Goal: Transaction & Acquisition: Purchase product/service

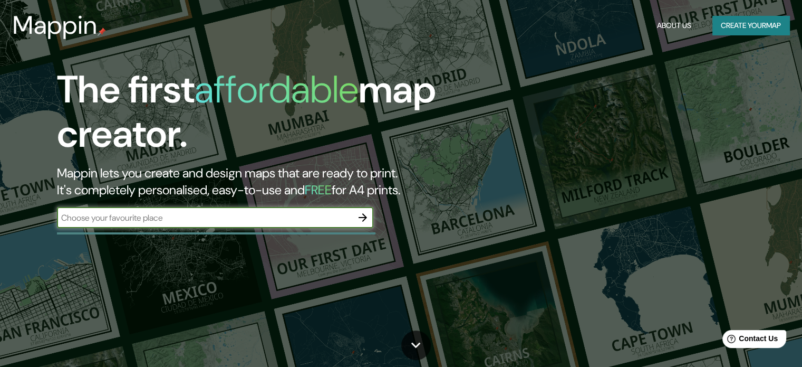
click at [361, 213] on icon "button" at bounding box center [363, 217] width 13 height 13
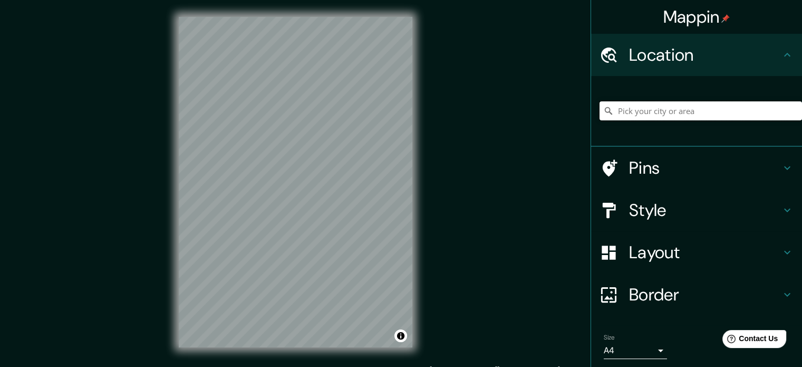
click at [642, 109] on input "Pick your city or area" at bounding box center [701, 110] width 203 height 19
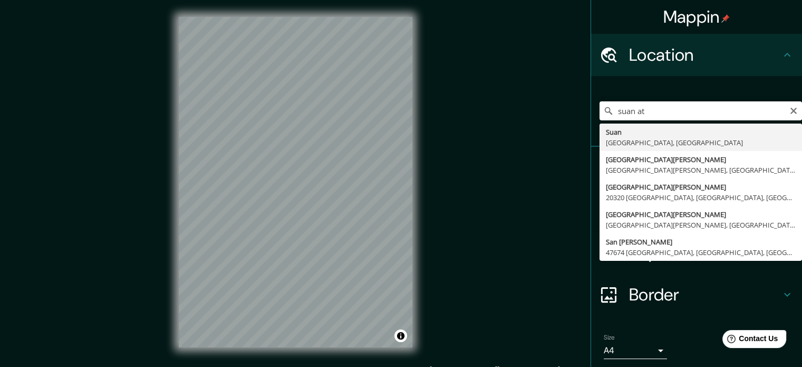
type input "Suan, Atlántico, [GEOGRAPHIC_DATA]"
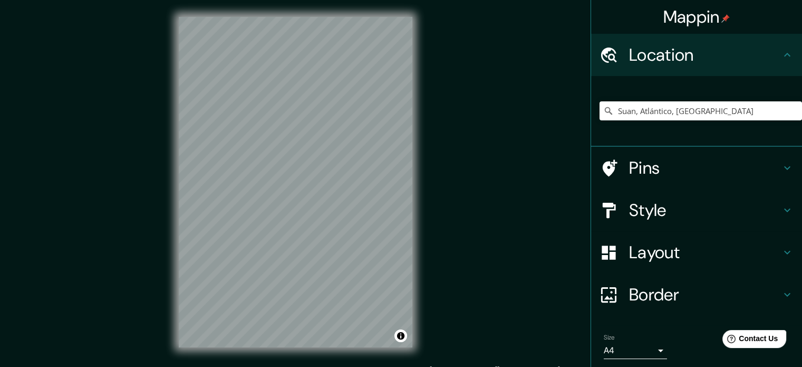
click at [650, 208] on h4 "Style" at bounding box center [705, 209] width 152 height 21
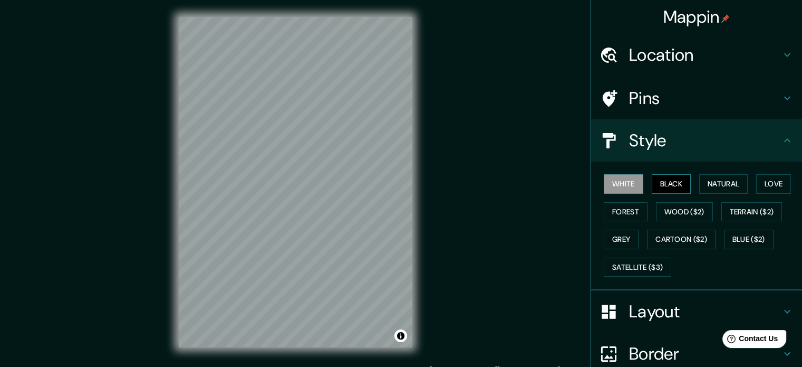
click at [660, 181] on button "Black" at bounding box center [672, 184] width 40 height 20
click at [657, 310] on h4 "Layout" at bounding box center [705, 311] width 152 height 21
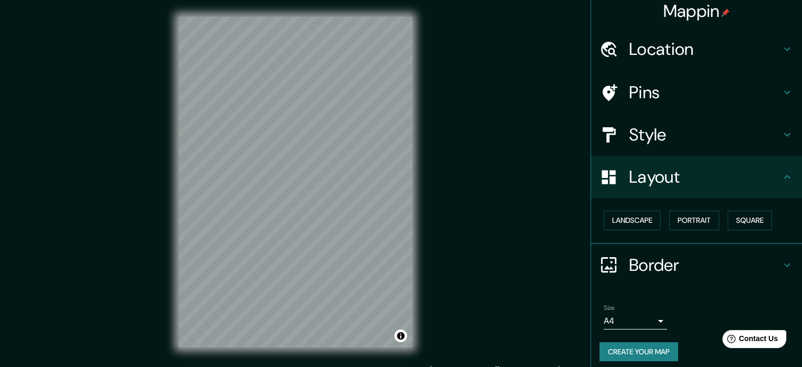
scroll to position [12, 0]
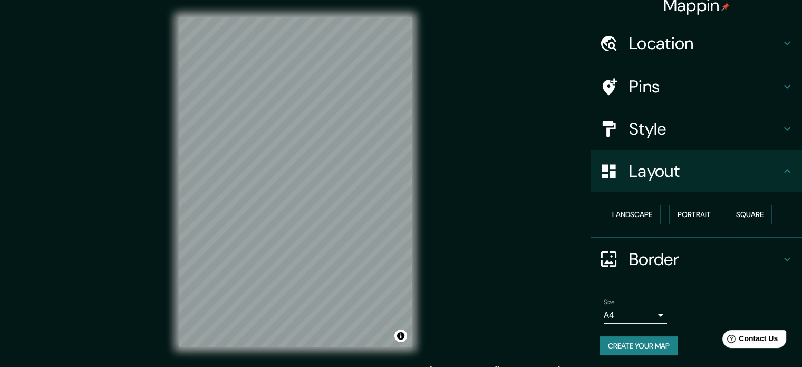
click at [652, 313] on body "Mappin Location [GEOGRAPHIC_DATA], [GEOGRAPHIC_DATA], [GEOGRAPHIC_DATA] Pins St…" at bounding box center [401, 183] width 802 height 367
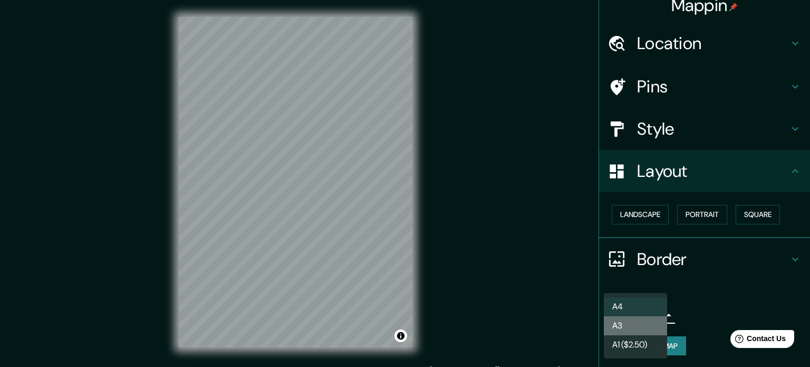
click at [651, 323] on li "A3" at bounding box center [635, 325] width 63 height 19
click at [656, 312] on body "Mappin Location [GEOGRAPHIC_DATA], [GEOGRAPHIC_DATA], [GEOGRAPHIC_DATA] Pins St…" at bounding box center [405, 183] width 810 height 367
click at [655, 306] on li "A4" at bounding box center [635, 306] width 63 height 19
type input "single"
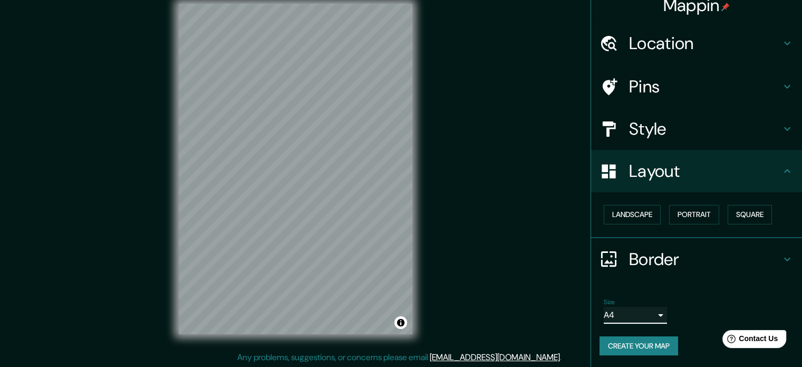
scroll to position [14, 0]
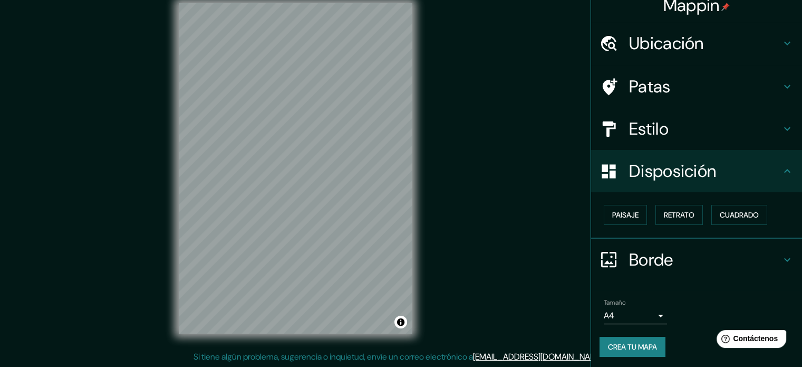
click at [666, 256] on font "Borde" at bounding box center [651, 259] width 44 height 22
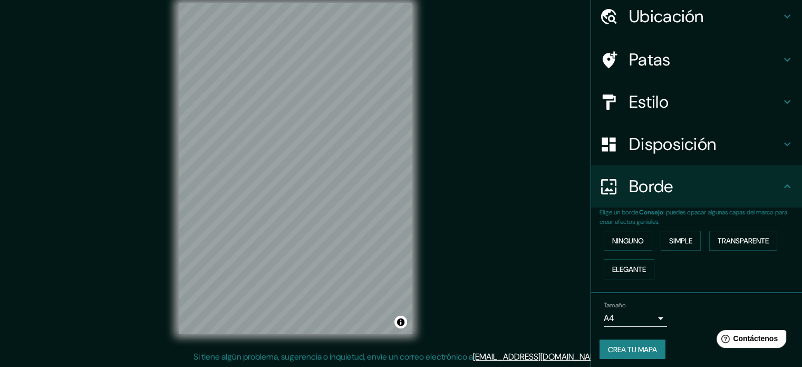
scroll to position [42, 0]
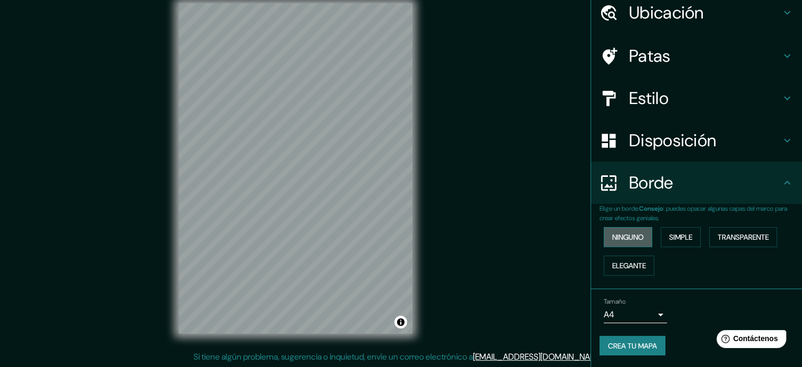
click at [637, 235] on font "Ninguno" at bounding box center [628, 236] width 32 height 9
click at [736, 141] on h4 "Disposición" at bounding box center [705, 140] width 152 height 21
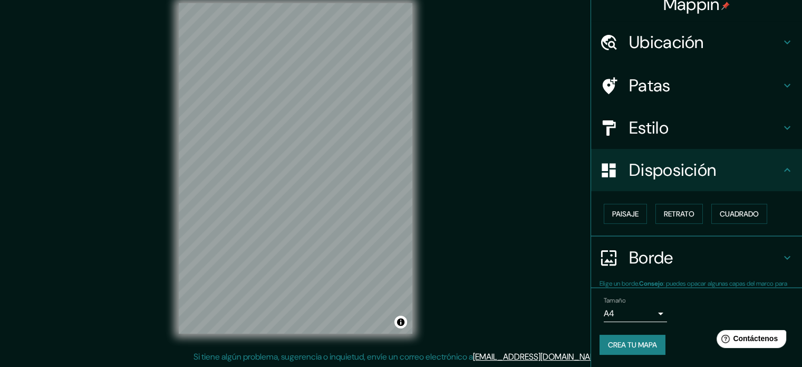
scroll to position [13, 0]
click at [673, 177] on font "Disposición" at bounding box center [672, 170] width 87 height 22
click at [684, 87] on h4 "Patas" at bounding box center [705, 85] width 152 height 21
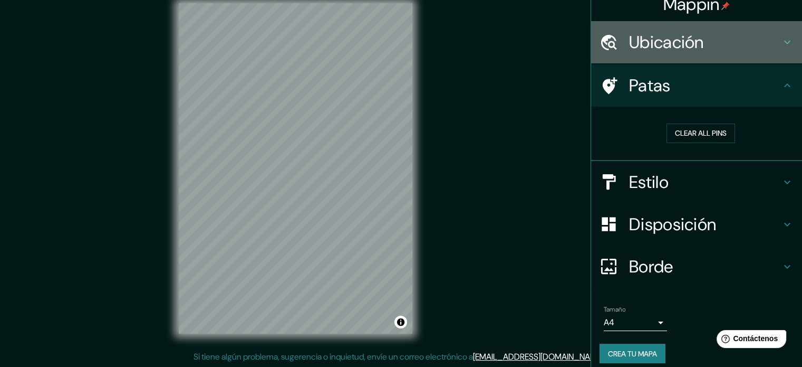
click at [704, 39] on h4 "Ubicación" at bounding box center [705, 42] width 152 height 21
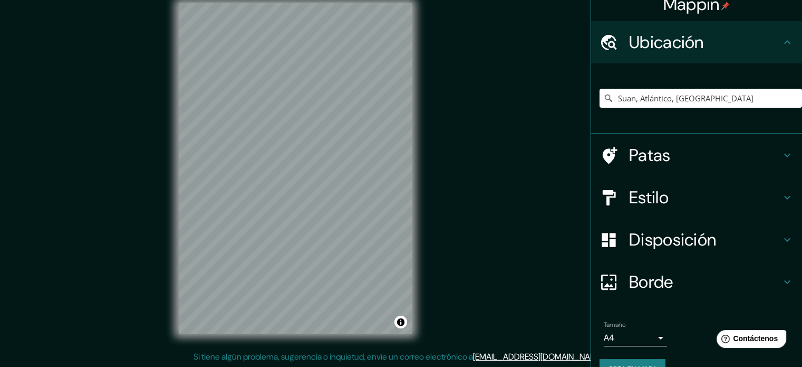
click at [704, 39] on h4 "Ubicación" at bounding box center [705, 42] width 152 height 21
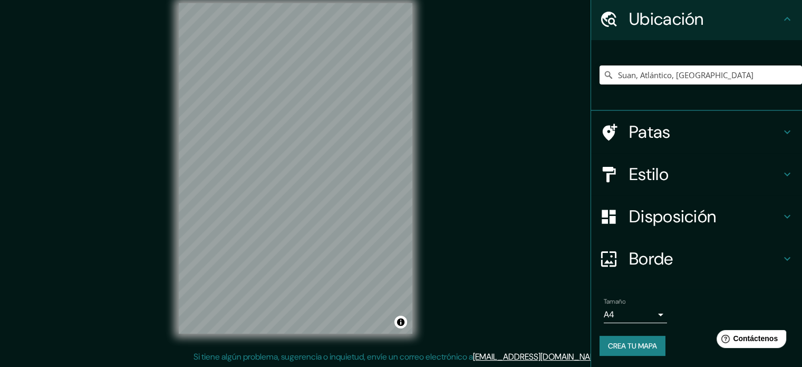
scroll to position [36, 0]
click at [639, 346] on font "Crea tu mapa" at bounding box center [632, 344] width 49 height 9
click at [630, 345] on font "Crea tu mapa" at bounding box center [632, 344] width 49 height 9
click at [687, 261] on h4 "Borde" at bounding box center [705, 257] width 152 height 21
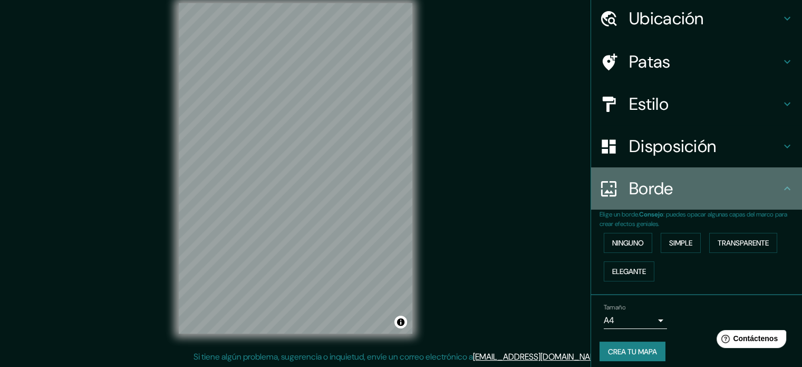
click at [669, 197] on h4 "Borde" at bounding box center [705, 188] width 152 height 21
